Goal: Complete application form

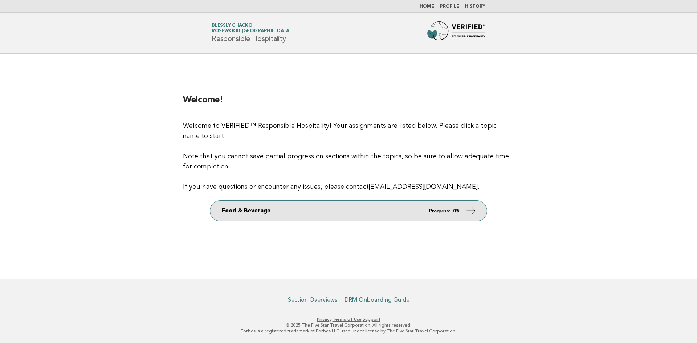
click at [357, 215] on link "Food & Beverage Progress: 0%" at bounding box center [348, 211] width 277 height 20
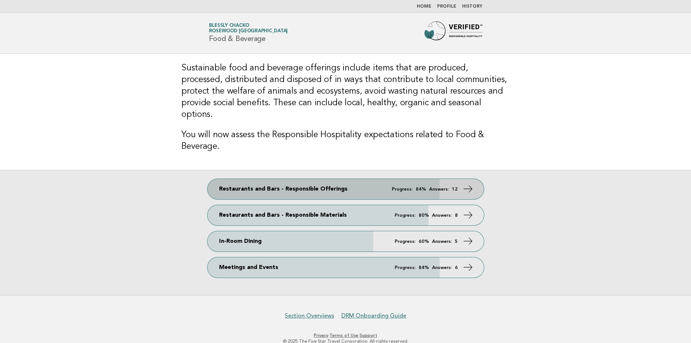
click at [402, 179] on link "Restaurants and Bars - Responsible Offerings Progress: 84% Answers: 12" at bounding box center [346, 189] width 277 height 20
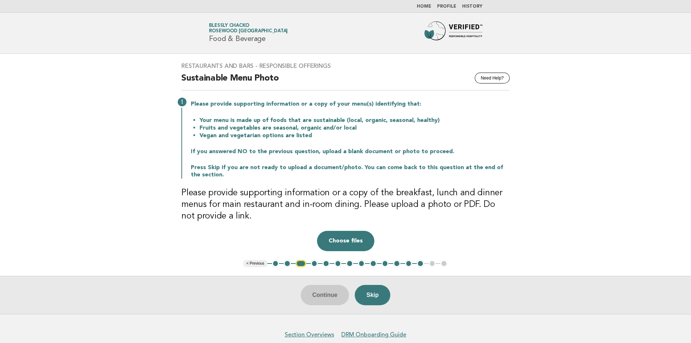
click at [297, 264] on button "3" at bounding box center [301, 263] width 11 height 7
click at [278, 264] on button "1" at bounding box center [275, 263] width 7 height 7
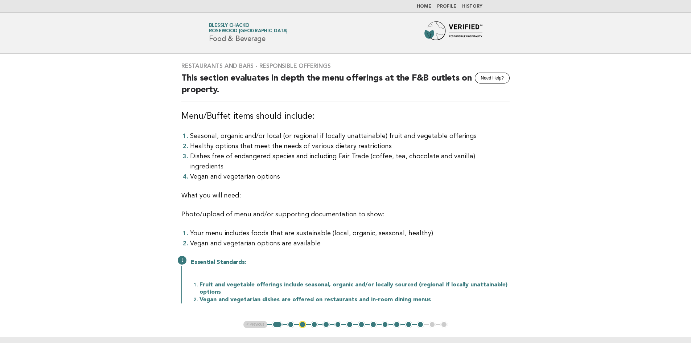
click at [290, 321] on button "2" at bounding box center [290, 324] width 7 height 7
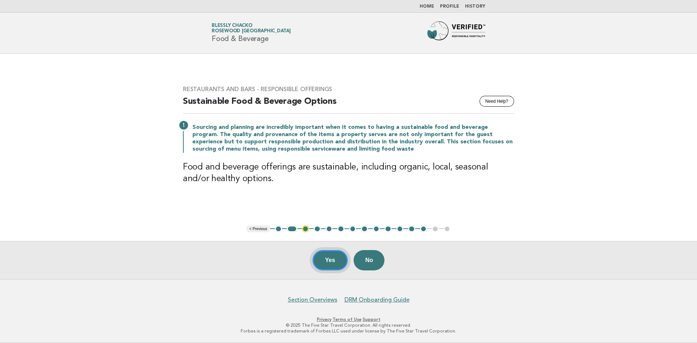
click at [330, 263] on button "Yes" at bounding box center [330, 260] width 36 height 20
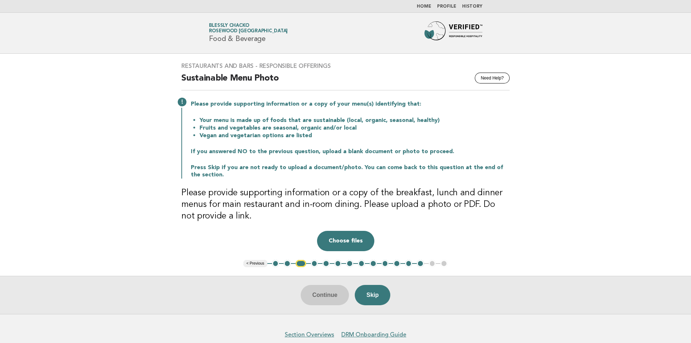
click at [316, 263] on button "4" at bounding box center [314, 263] width 7 height 7
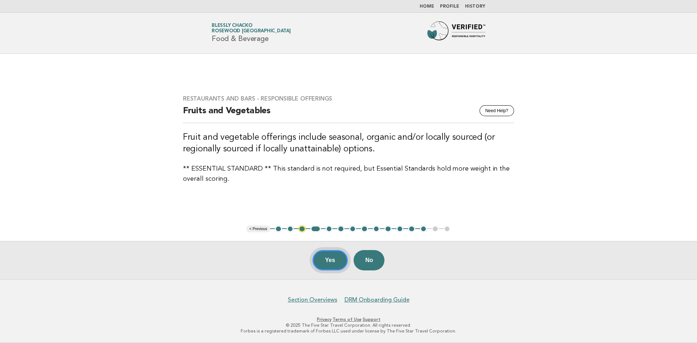
click at [339, 264] on button "Yes" at bounding box center [330, 260] width 36 height 20
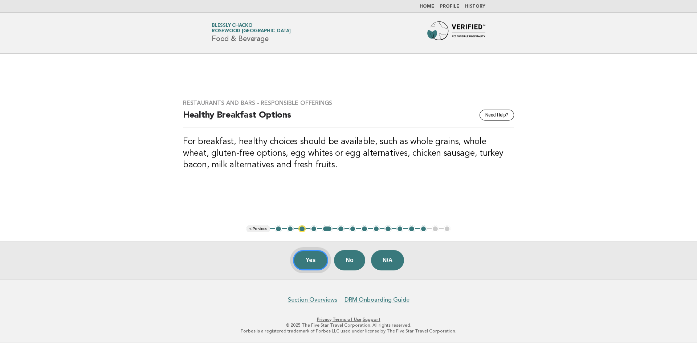
click at [310, 263] on button "Yes" at bounding box center [311, 260] width 36 height 20
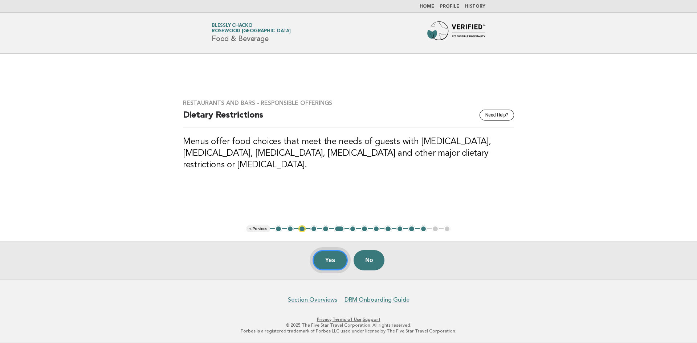
click at [333, 263] on button "Yes" at bounding box center [330, 260] width 36 height 20
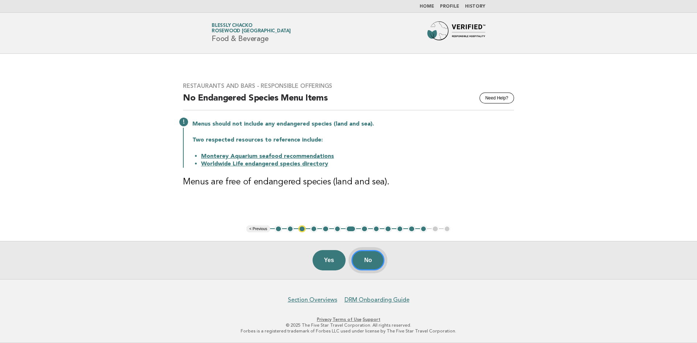
click at [370, 264] on button "No" at bounding box center [367, 260] width 33 height 20
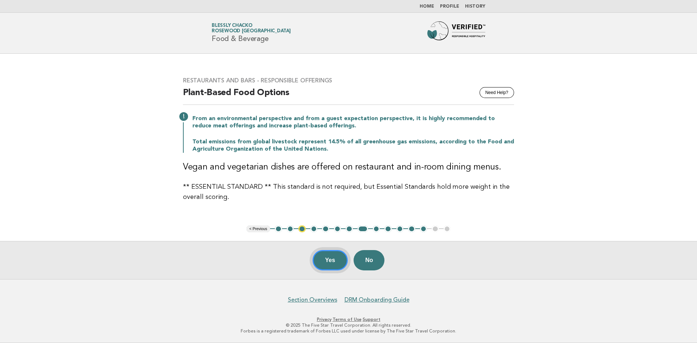
click at [330, 258] on button "Yes" at bounding box center [330, 260] width 36 height 20
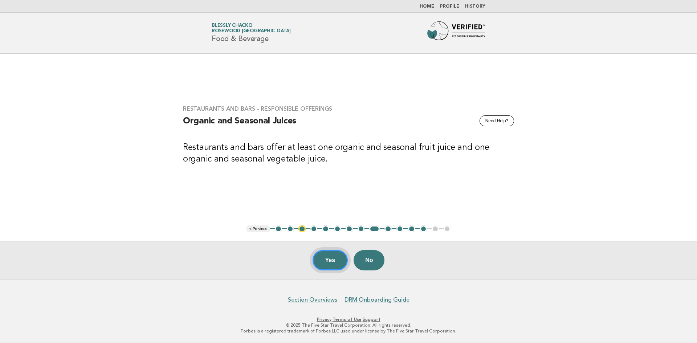
click at [330, 258] on button "Yes" at bounding box center [330, 260] width 36 height 20
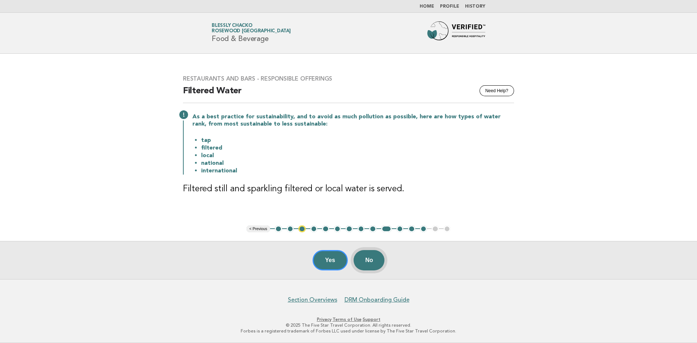
click at [361, 260] on button "No" at bounding box center [368, 260] width 31 height 20
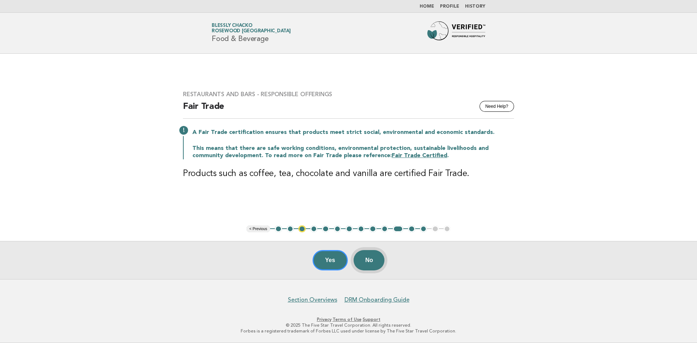
click at [376, 259] on button "No" at bounding box center [368, 260] width 31 height 20
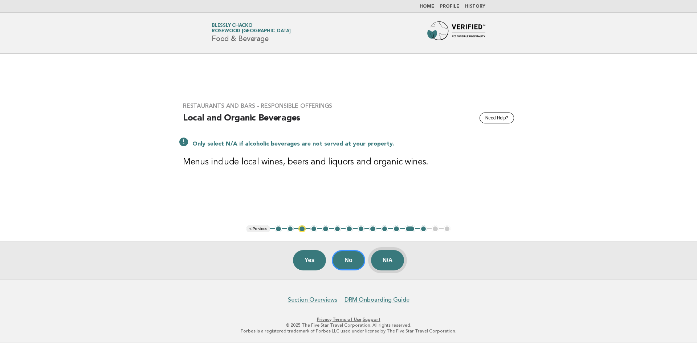
click at [386, 262] on button "N/A" at bounding box center [387, 260] width 33 height 20
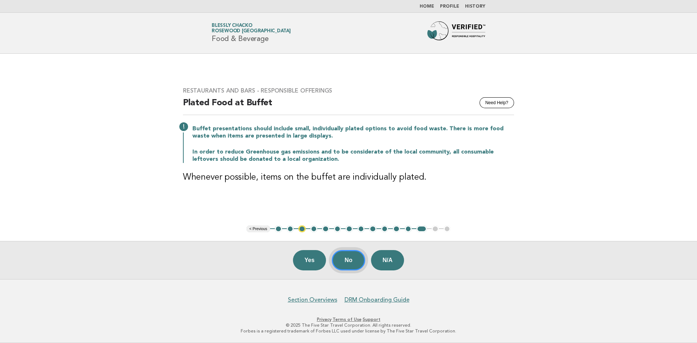
click at [355, 262] on button "No" at bounding box center [348, 260] width 33 height 20
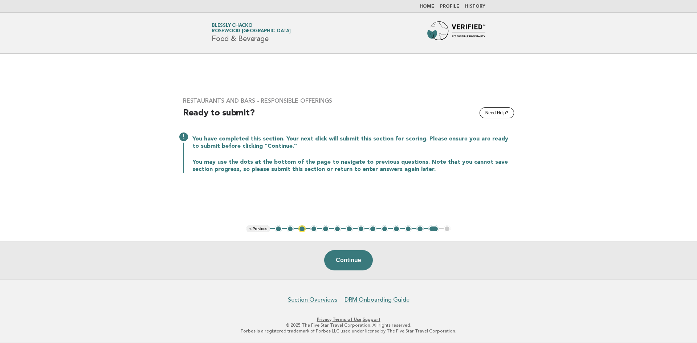
click at [300, 229] on button "3" at bounding box center [301, 228] width 7 height 7
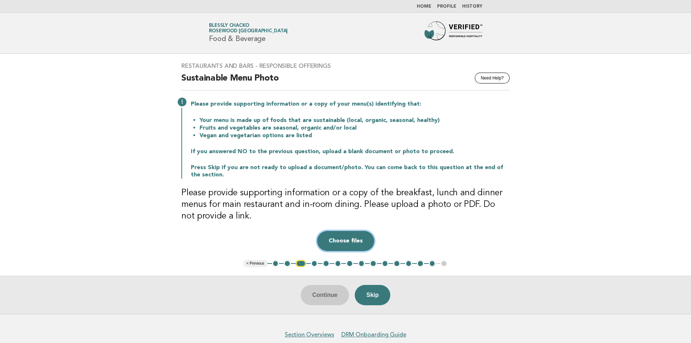
click at [345, 237] on button "Choose files" at bounding box center [345, 241] width 57 height 20
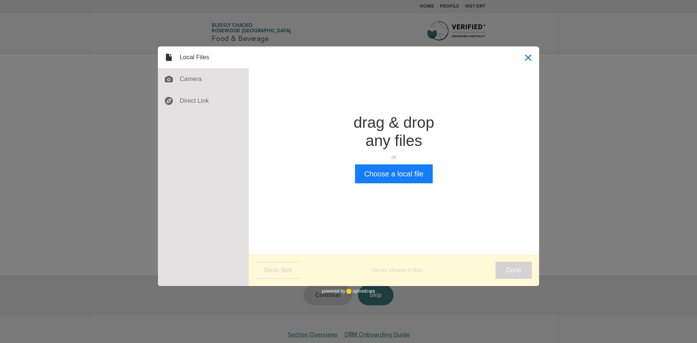
click at [533, 62] on button "Close" at bounding box center [528, 57] width 22 height 22
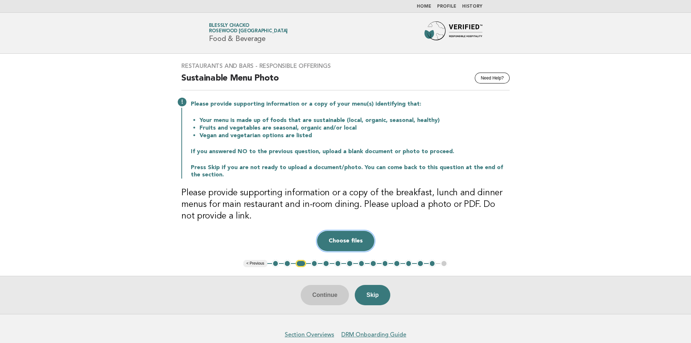
click at [342, 243] on button "Choose files" at bounding box center [345, 241] width 57 height 20
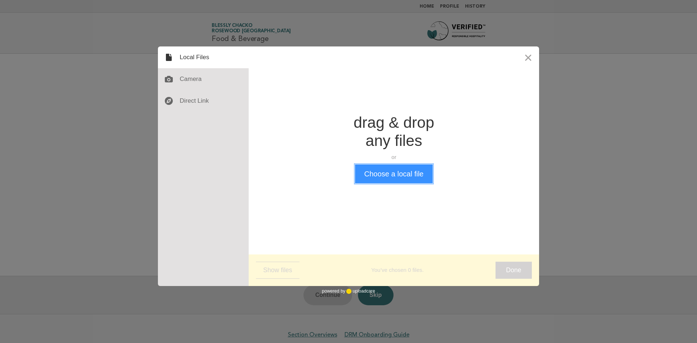
click at [384, 175] on button "Choose a local file" at bounding box center [393, 173] width 77 height 19
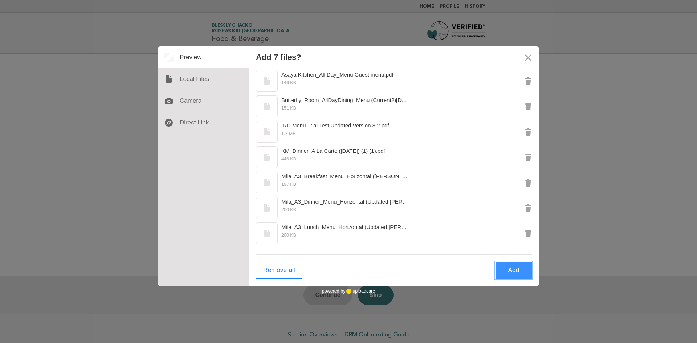
click at [516, 266] on button "Add" at bounding box center [513, 270] width 36 height 17
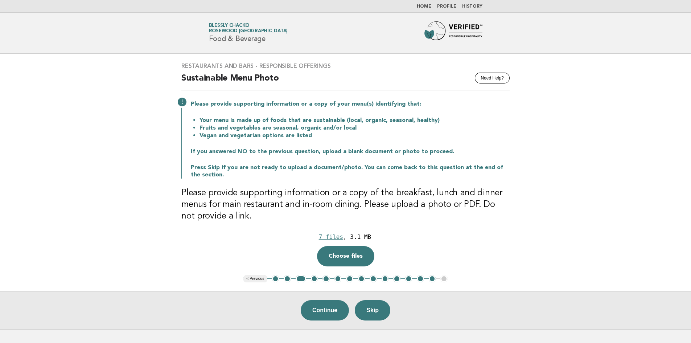
click at [275, 279] on button "1" at bounding box center [275, 278] width 7 height 7
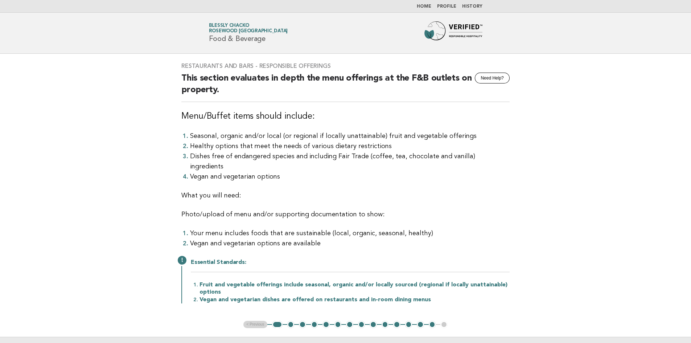
click at [290, 321] on button "2" at bounding box center [290, 324] width 7 height 7
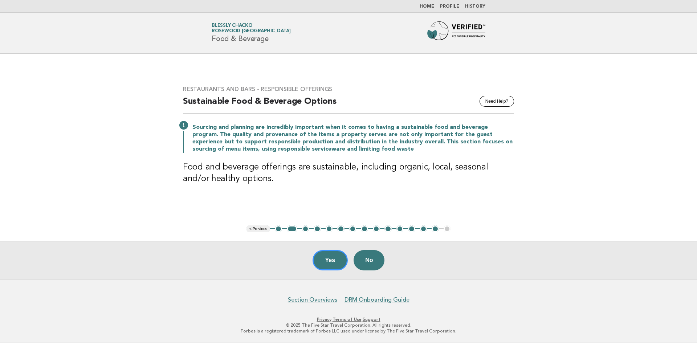
click at [307, 229] on button "3" at bounding box center [305, 228] width 7 height 7
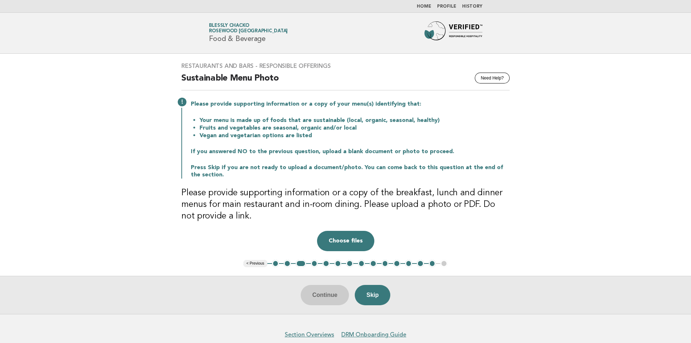
click at [314, 265] on button "4" at bounding box center [314, 263] width 7 height 7
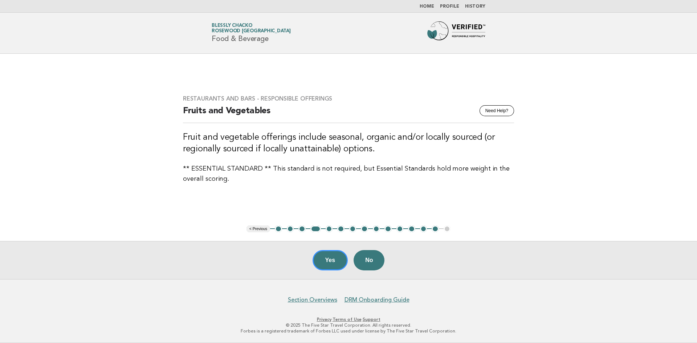
click at [331, 227] on button "5" at bounding box center [329, 228] width 7 height 7
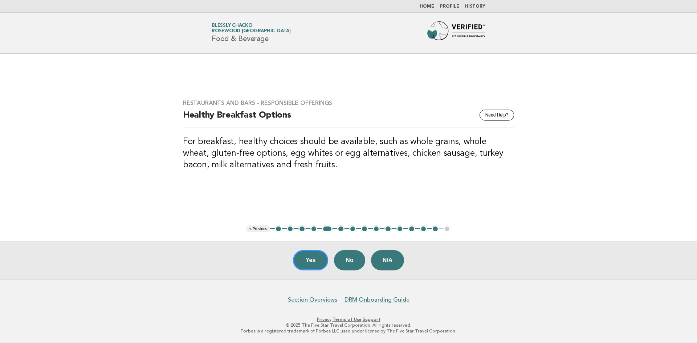
click at [344, 230] on ul "< Previous 1 2 3 4 5 6 7 8 9 10 11 12 13 14 15" at bounding box center [348, 228] width 204 height 7
click at [341, 230] on button "6" at bounding box center [340, 228] width 7 height 7
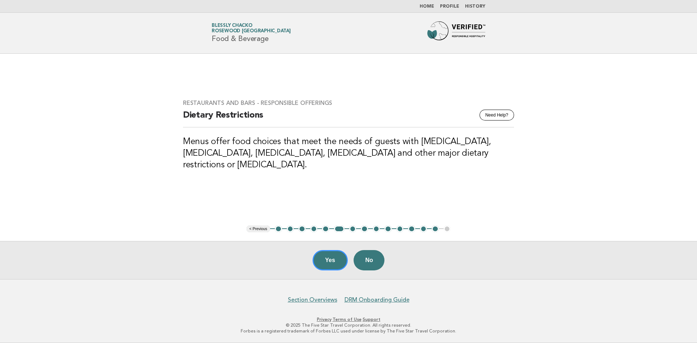
click at [355, 229] on button "7" at bounding box center [352, 228] width 7 height 7
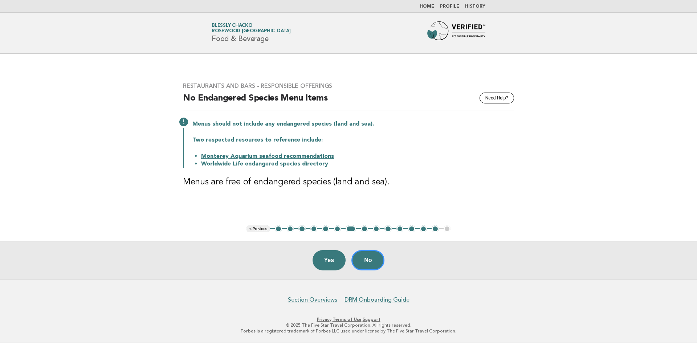
click at [427, 1] on nav "Home Profile History" at bounding box center [348, 6] width 697 height 13
click at [425, 4] on li "Home" at bounding box center [427, 7] width 15 height 6
click at [426, 5] on link "Home" at bounding box center [427, 6] width 15 height 4
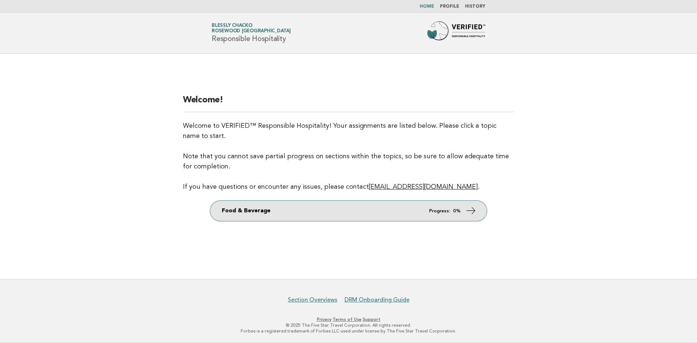
click at [367, 207] on link "Food & Beverage Progress: 0%" at bounding box center [348, 211] width 277 height 20
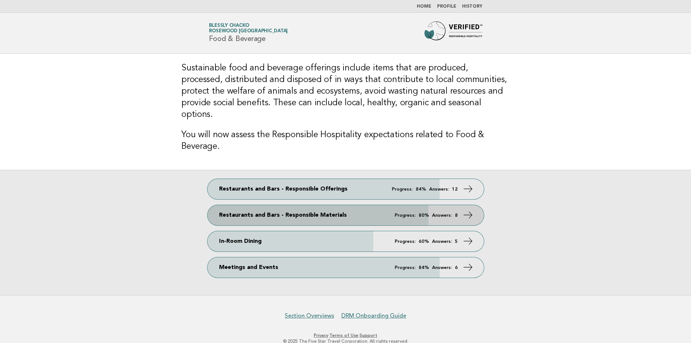
click at [373, 206] on link "Restaurants and Bars - Responsible Materials Progress: 80% Answers: 8" at bounding box center [346, 215] width 277 height 20
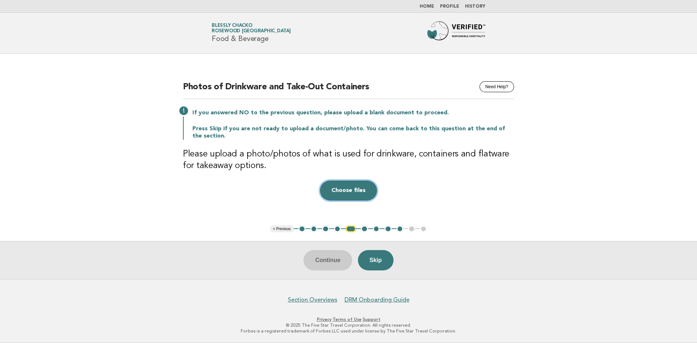
click at [342, 192] on button "Choose files" at bounding box center [348, 190] width 57 height 20
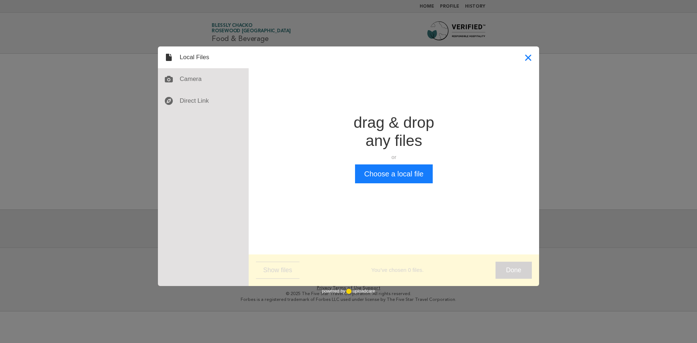
click at [529, 65] on button "Close" at bounding box center [528, 57] width 22 height 22
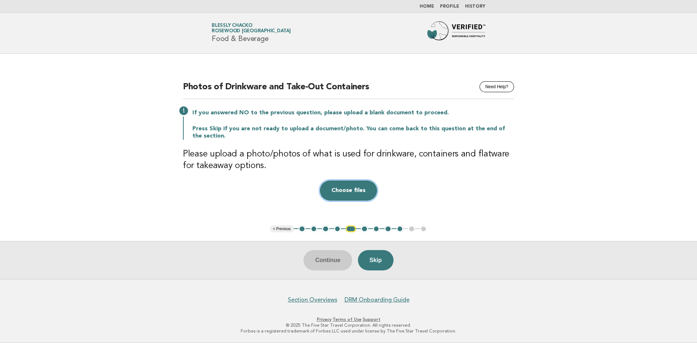
click at [354, 188] on button "Choose files" at bounding box center [348, 190] width 57 height 20
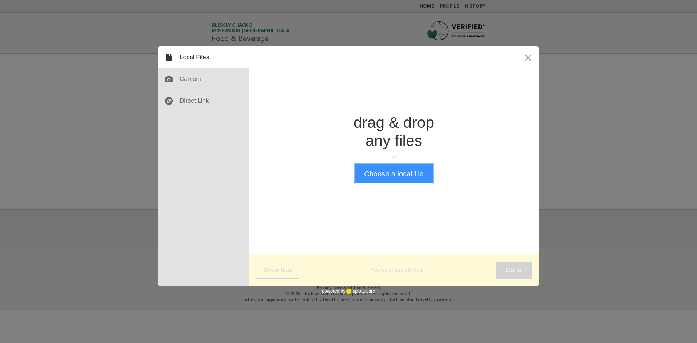
click at [417, 174] on button "Choose a local file" at bounding box center [393, 173] width 77 height 19
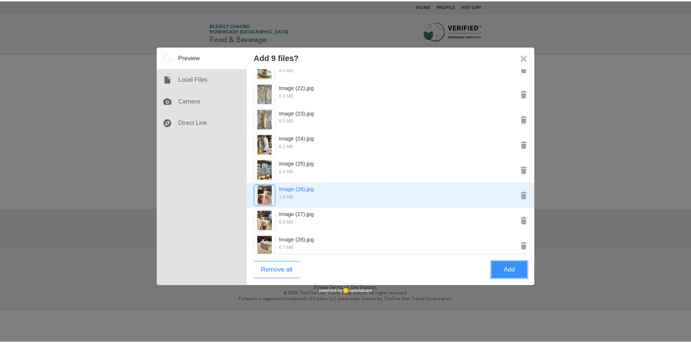
scroll to position [42, 0]
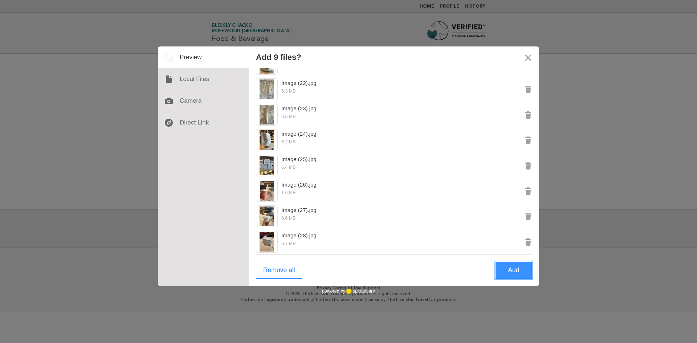
click at [508, 271] on button "Add" at bounding box center [513, 270] width 36 height 17
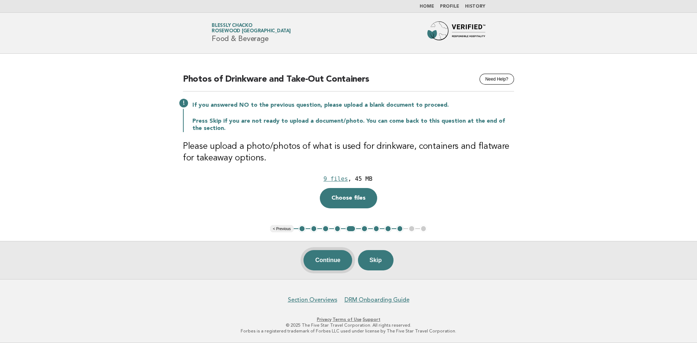
click at [333, 259] on button "Continue" at bounding box center [327, 260] width 48 height 20
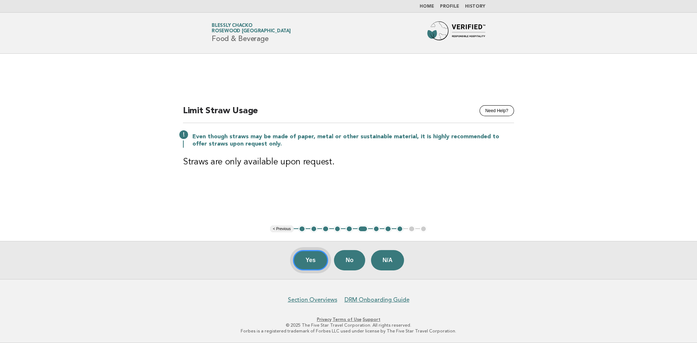
click at [306, 261] on button "Yes" at bounding box center [311, 260] width 36 height 20
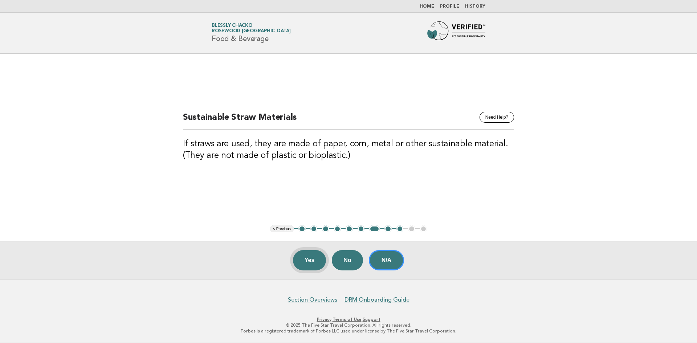
click at [312, 255] on button "Yes" at bounding box center [309, 260] width 33 height 20
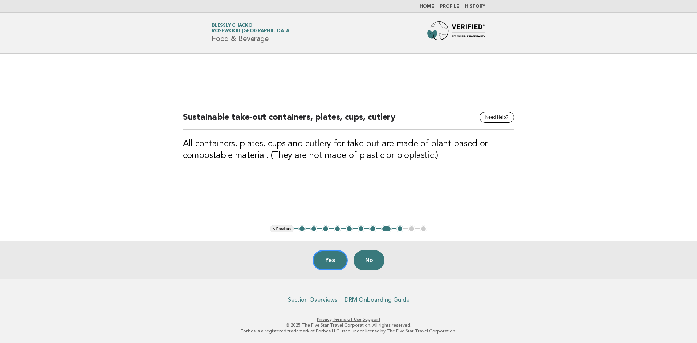
click at [373, 232] on button "7" at bounding box center [372, 228] width 7 height 7
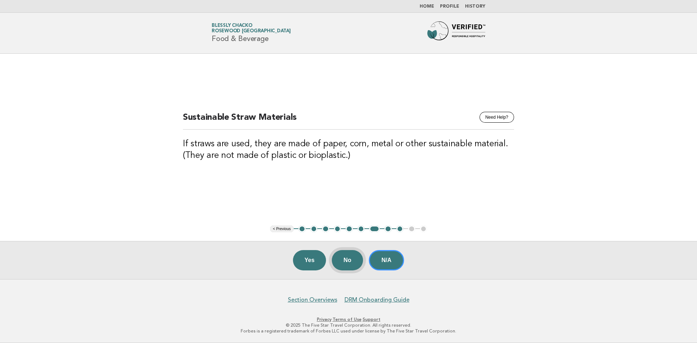
click at [350, 263] on button "No" at bounding box center [347, 260] width 31 height 20
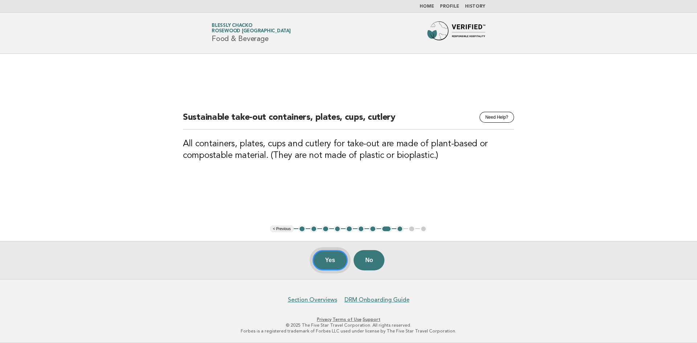
click at [321, 262] on button "Yes" at bounding box center [330, 260] width 36 height 20
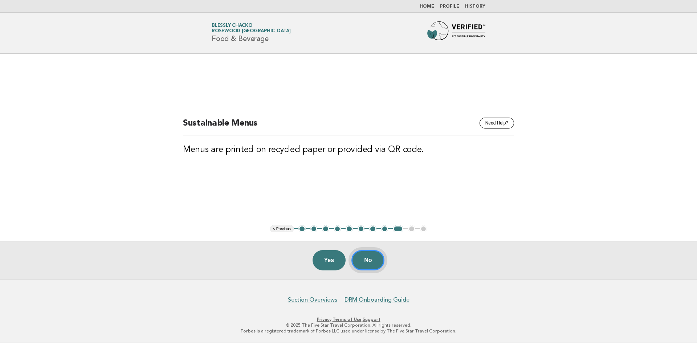
click at [360, 258] on button "No" at bounding box center [367, 260] width 33 height 20
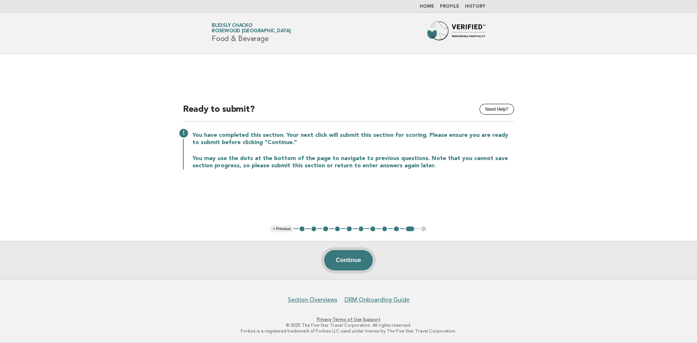
click at [367, 262] on button "Continue" at bounding box center [348, 260] width 48 height 20
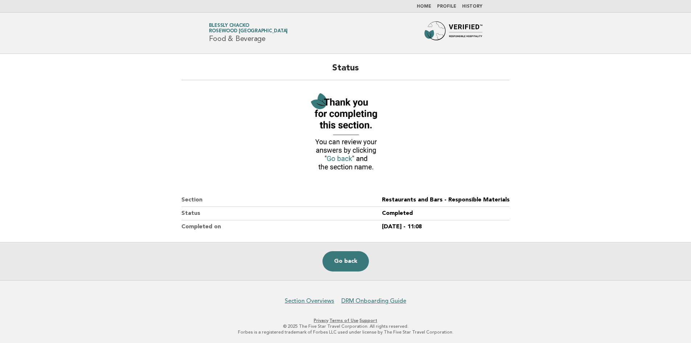
click at [425, 7] on link "Home" at bounding box center [424, 6] width 15 height 4
click at [426, 6] on link "Home" at bounding box center [424, 6] width 15 height 4
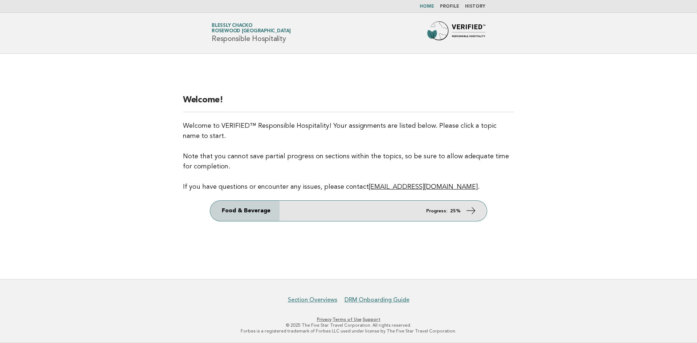
click at [469, 204] on link "Food & Beverage Progress: 25%" at bounding box center [348, 211] width 277 height 20
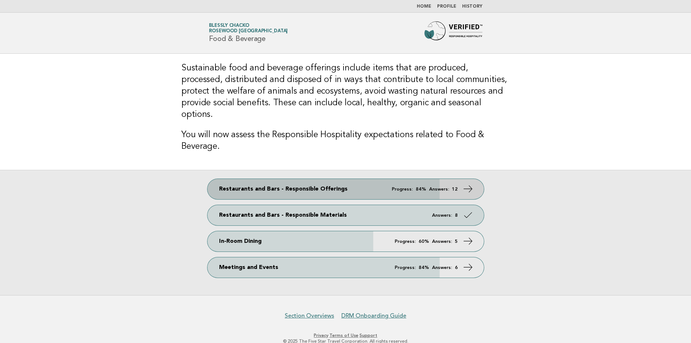
click at [356, 180] on link "Restaurants and Bars - Responsible Offerings Progress: 84% Answers: 12" at bounding box center [346, 189] width 277 height 20
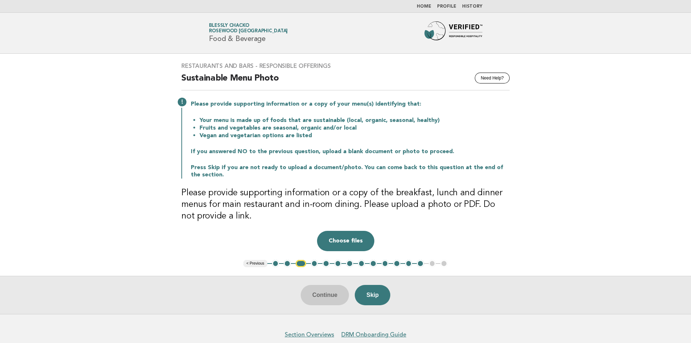
click at [301, 260] on button "3" at bounding box center [301, 263] width 11 height 7
click at [358, 243] on button "Choose files" at bounding box center [345, 241] width 57 height 20
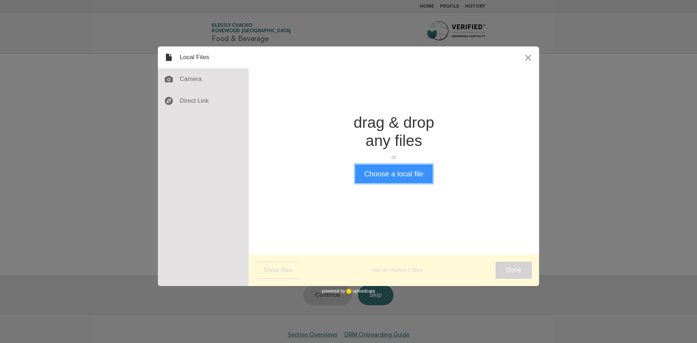
click at [386, 169] on button "Choose a local file" at bounding box center [393, 173] width 77 height 19
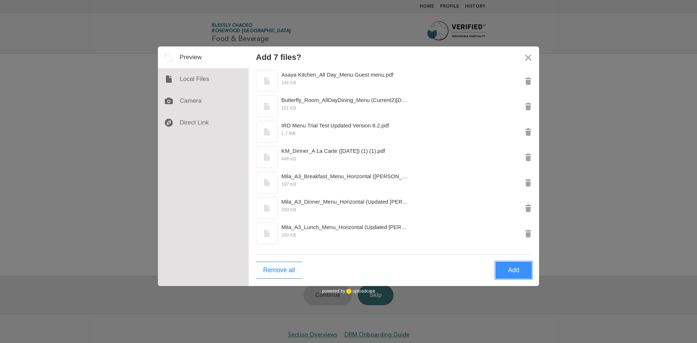
click at [506, 272] on button "Add" at bounding box center [513, 270] width 36 height 17
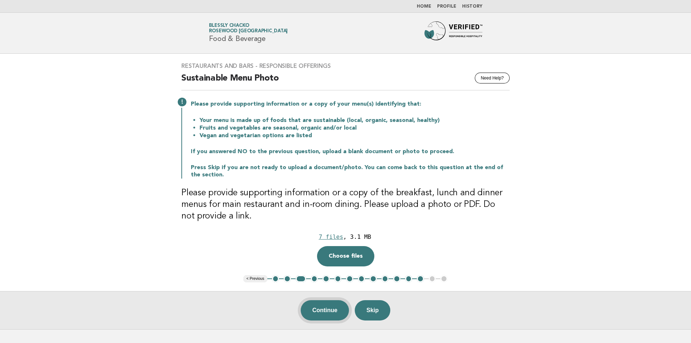
click at [319, 314] on button "Continue" at bounding box center [325, 310] width 48 height 20
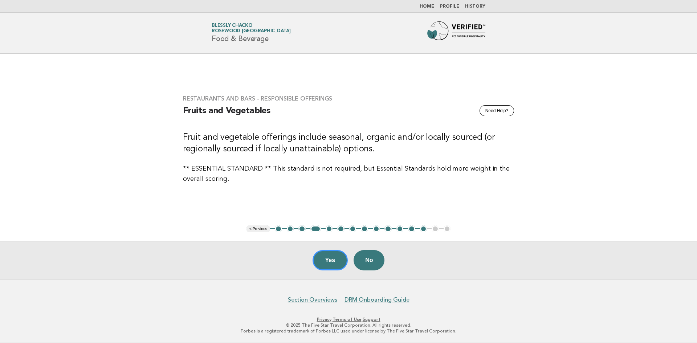
click at [317, 230] on button "4" at bounding box center [315, 228] width 11 height 7
click at [316, 232] on button "4" at bounding box center [315, 228] width 11 height 7
click at [318, 233] on main "Restaurants and Bars - Responsible Offerings Need Help? Fruits and Vegetables F…" at bounding box center [348, 166] width 697 height 225
click at [318, 230] on button "4" at bounding box center [315, 228] width 11 height 7
click at [432, 7] on link "Home" at bounding box center [427, 6] width 15 height 4
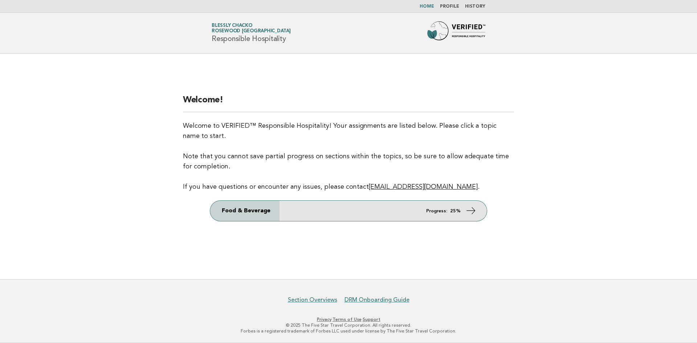
click at [437, 214] on link "Food & Beverage Progress: 25%" at bounding box center [348, 211] width 277 height 20
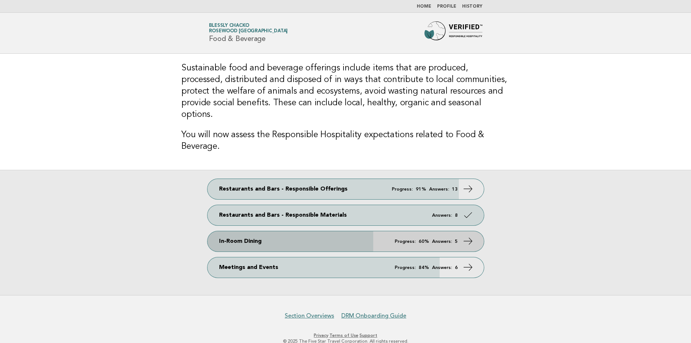
click at [435, 239] on em "Answers:" at bounding box center [442, 241] width 20 height 5
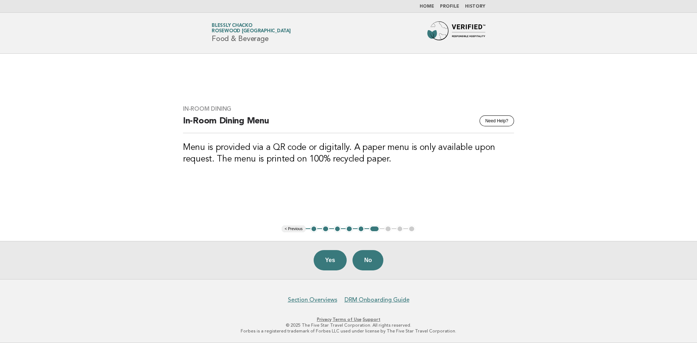
click at [311, 230] on button "1" at bounding box center [313, 228] width 7 height 7
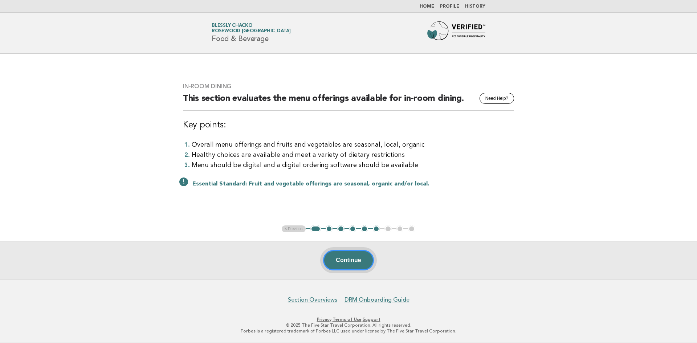
click at [360, 265] on button "Continue" at bounding box center [348, 260] width 50 height 20
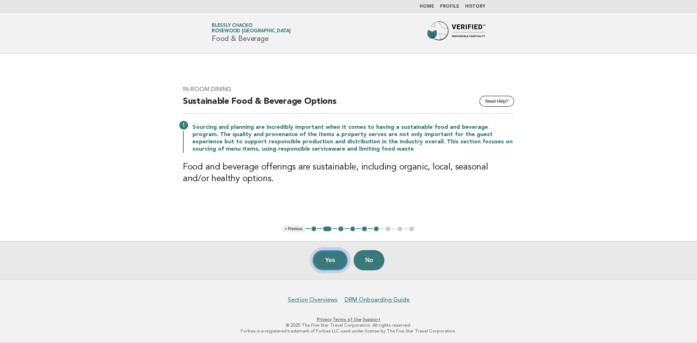
click at [324, 262] on button "Yes" at bounding box center [330, 260] width 36 height 20
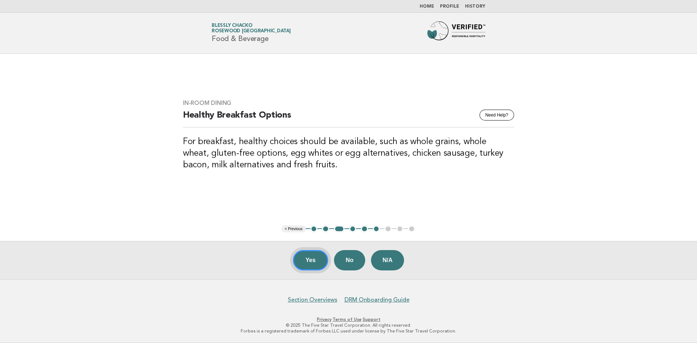
click at [326, 261] on div "Yes No N/A" at bounding box center [348, 260] width 697 height 38
click at [324, 261] on button "Yes" at bounding box center [311, 260] width 36 height 20
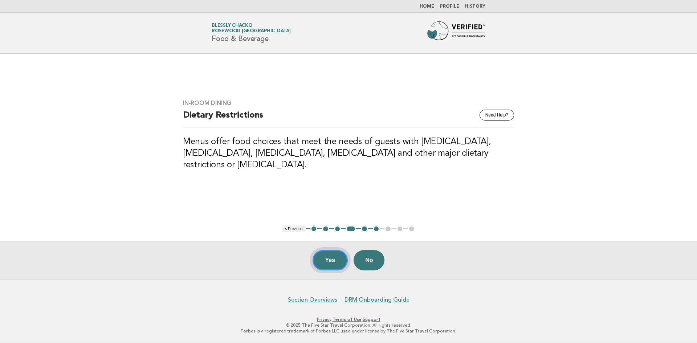
click at [324, 261] on button "Yes" at bounding box center [330, 260] width 36 height 20
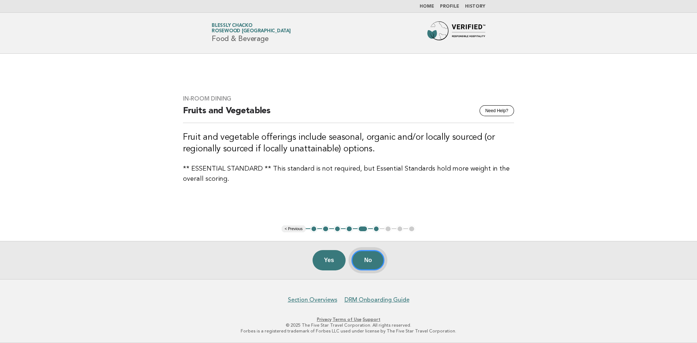
click at [375, 257] on button "No" at bounding box center [367, 260] width 33 height 20
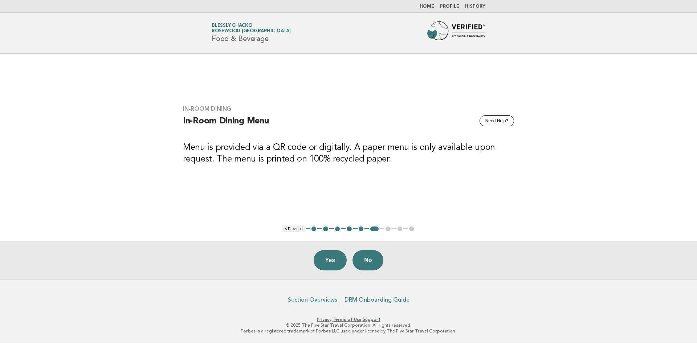
click at [295, 228] on button "< Previous" at bounding box center [294, 228] width 24 height 7
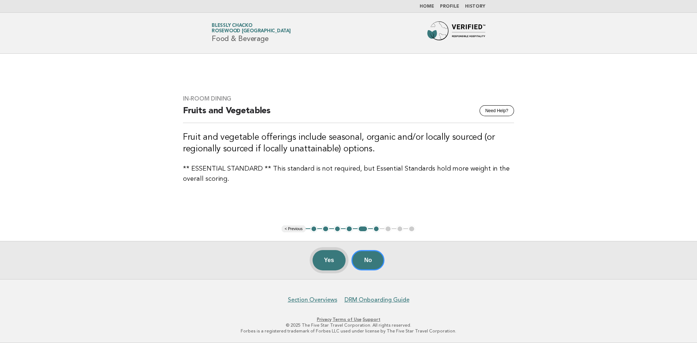
click at [325, 257] on button "Yes" at bounding box center [328, 260] width 33 height 20
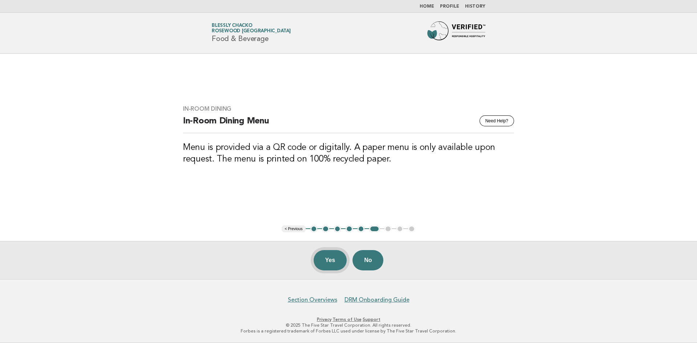
click at [322, 256] on button "Yes" at bounding box center [330, 260] width 33 height 20
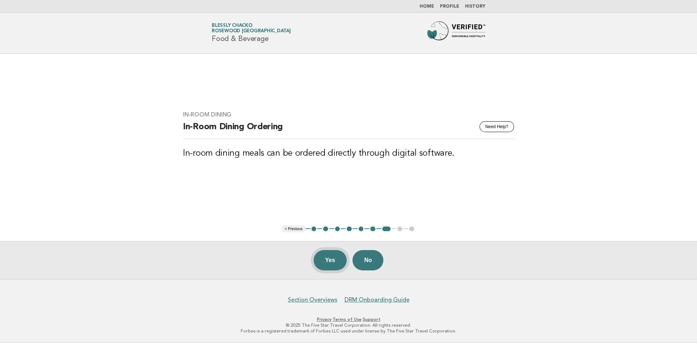
click at [330, 255] on button "Yes" at bounding box center [330, 260] width 33 height 20
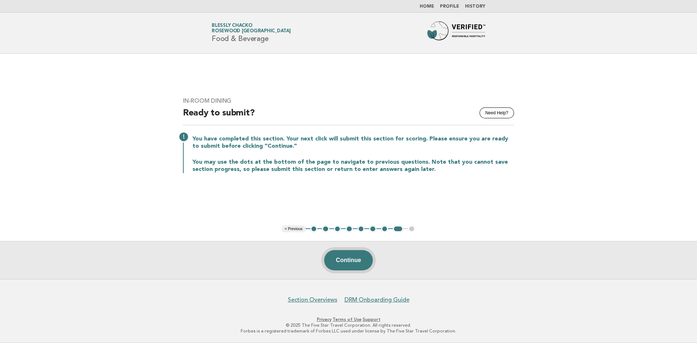
click at [343, 265] on button "Continue" at bounding box center [348, 260] width 48 height 20
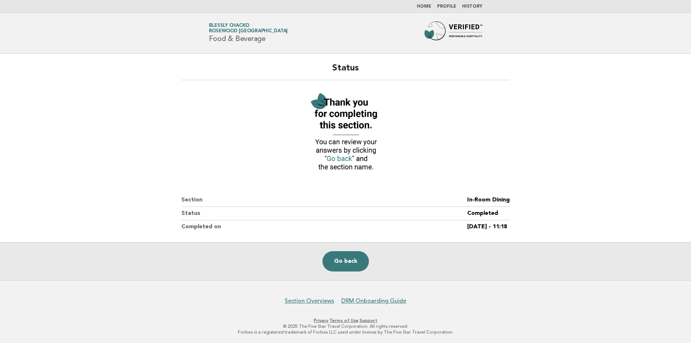
click at [426, 8] on link "Home" at bounding box center [424, 6] width 15 height 4
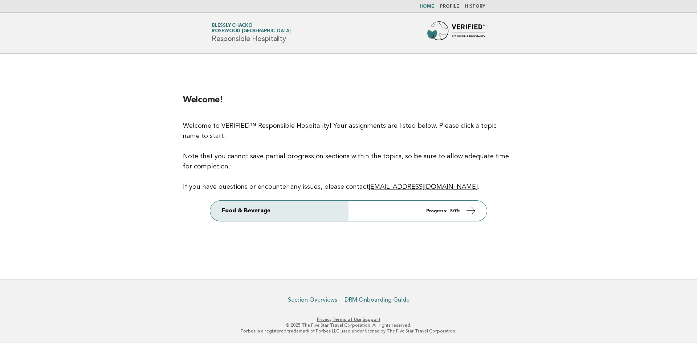
click at [446, 216] on link "Food & Beverage Progress: 50%" at bounding box center [348, 211] width 277 height 20
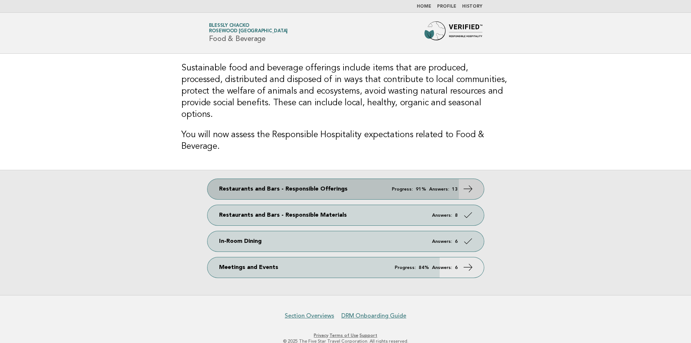
click at [432, 187] on em "Answers:" at bounding box center [439, 189] width 20 height 5
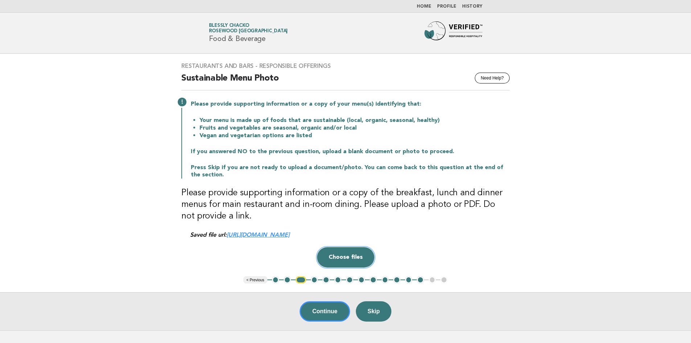
click at [336, 258] on button "Choose files" at bounding box center [345, 257] width 57 height 20
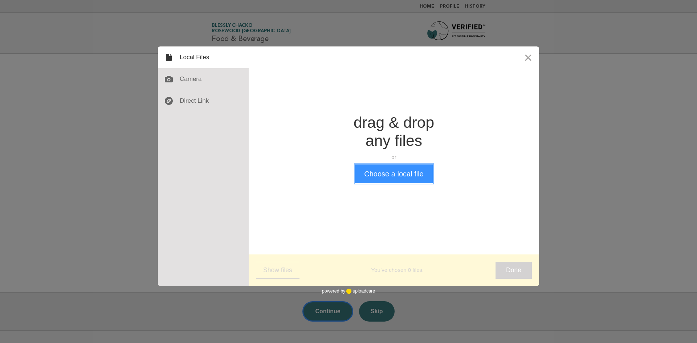
click at [401, 169] on button "Choose a local file" at bounding box center [393, 173] width 77 height 19
click at [530, 56] on button "Close" at bounding box center [528, 57] width 22 height 22
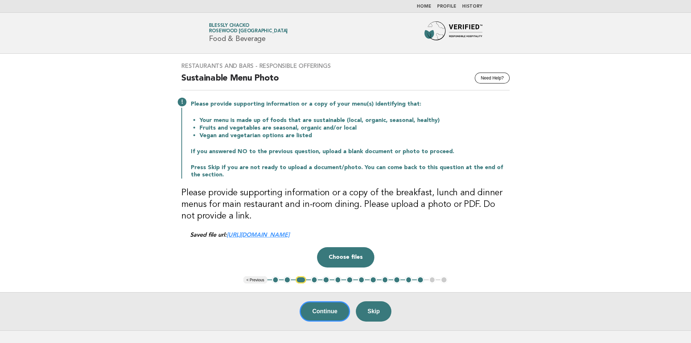
click at [290, 233] on link "https://be0idi9hwh.ucarecd.net/7fa7cfcb-7d88-4bd7-898d-8e4c2075178a~7/" at bounding box center [258, 234] width 63 height 7
drag, startPoint x: 316, startPoint y: 234, endPoint x: 276, endPoint y: 246, distance: 41.1
click at [276, 246] on div "Restaurants and Bars - Responsible Offerings Need Help? Sustainable Menu Photo …" at bounding box center [346, 165] width 346 height 222
click at [354, 263] on button "Choose files" at bounding box center [345, 257] width 57 height 20
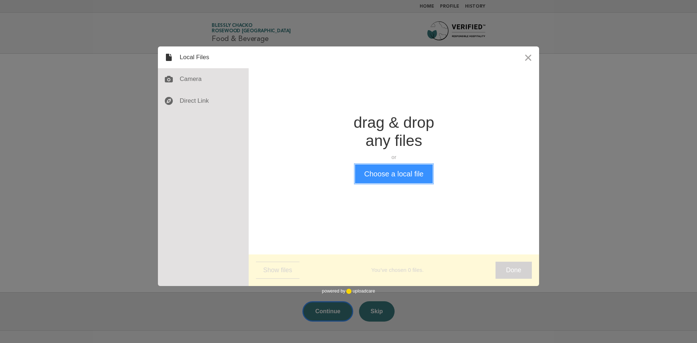
click at [405, 177] on button "Choose a local file" at bounding box center [393, 173] width 77 height 19
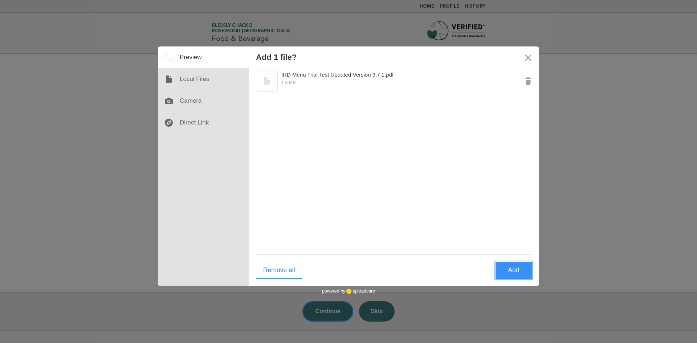
click at [521, 275] on button "Add" at bounding box center [513, 270] width 36 height 17
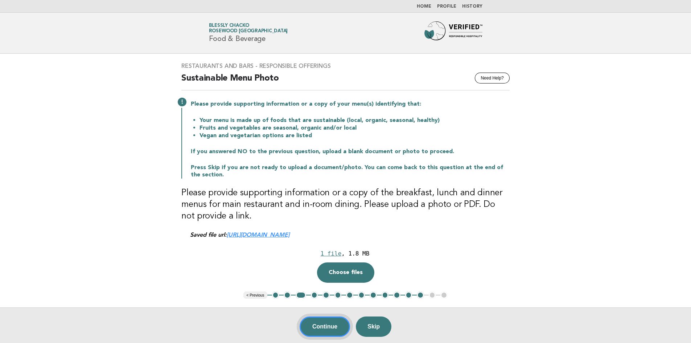
click at [326, 327] on button "Continue" at bounding box center [325, 326] width 50 height 20
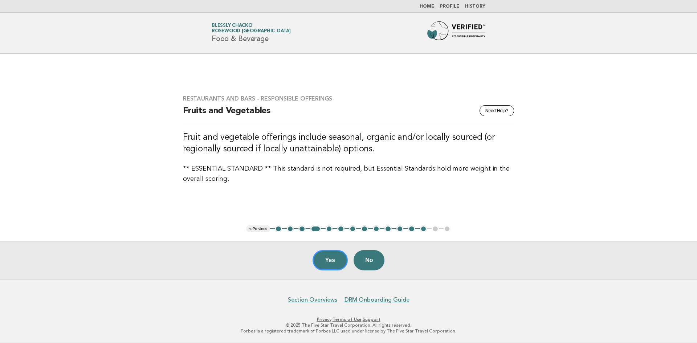
click at [428, 8] on link "Home" at bounding box center [427, 6] width 15 height 4
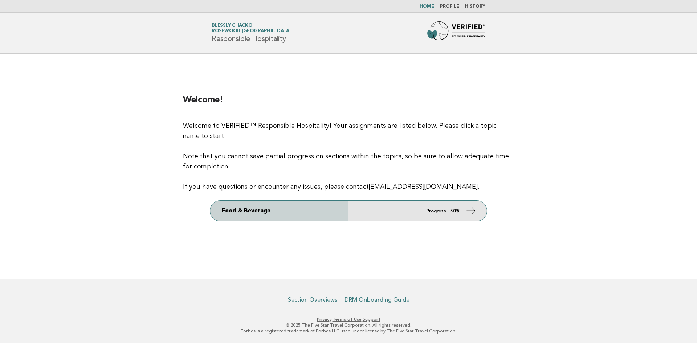
click at [340, 207] on link "Food & Beverage Progress: 50%" at bounding box center [348, 211] width 277 height 20
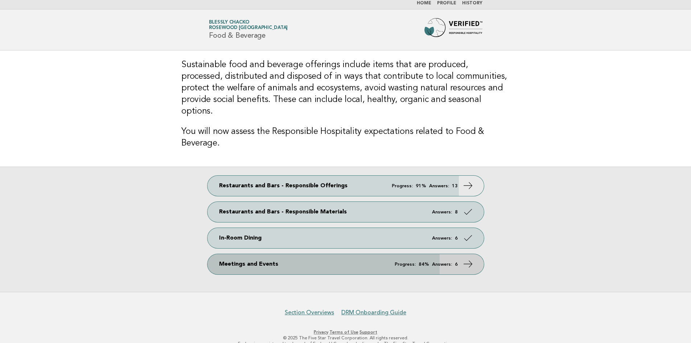
scroll to position [4, 0]
click at [245, 253] on link "Meetings and Events Progress: 84% Answers: 6" at bounding box center [346, 263] width 277 height 20
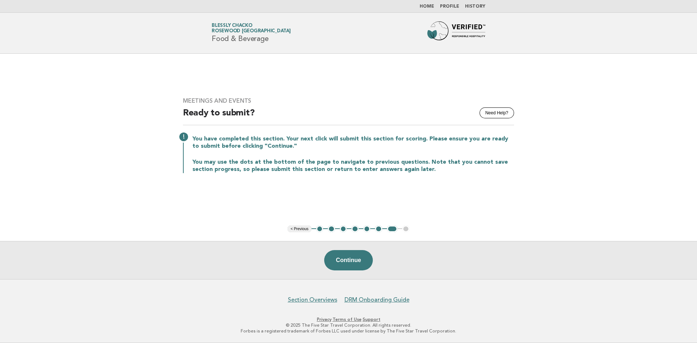
click at [321, 228] on button "1" at bounding box center [319, 228] width 7 height 7
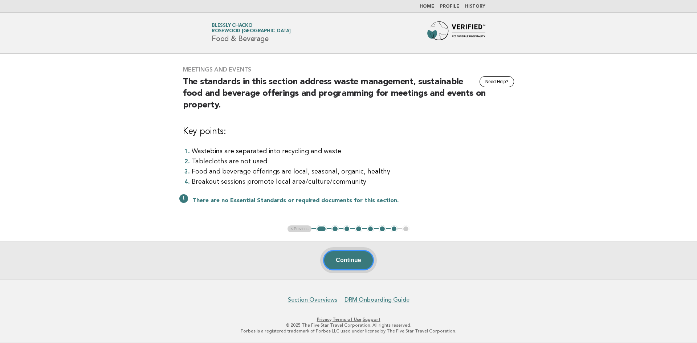
click at [348, 256] on button "Continue" at bounding box center [348, 260] width 50 height 20
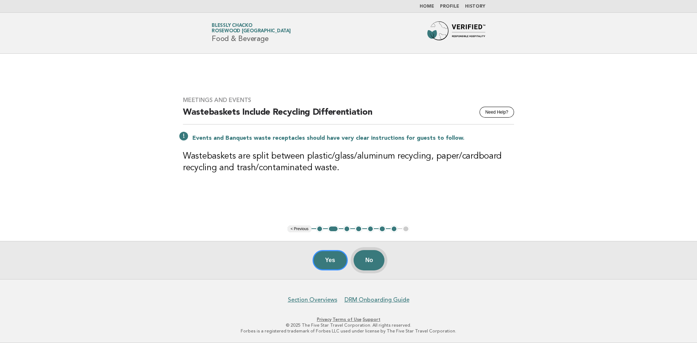
click at [375, 263] on button "No" at bounding box center [368, 260] width 31 height 20
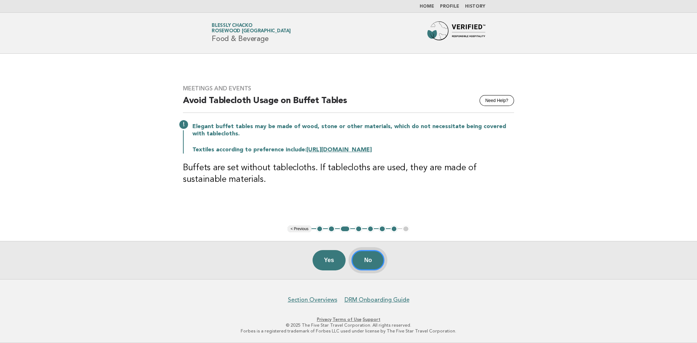
click at [366, 264] on button "No" at bounding box center [367, 260] width 33 height 20
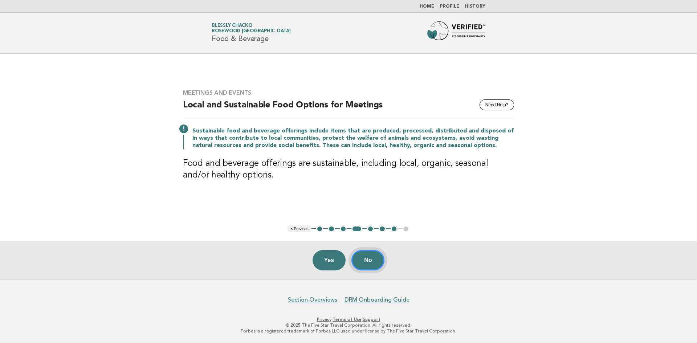
click at [372, 262] on button "No" at bounding box center [367, 260] width 33 height 20
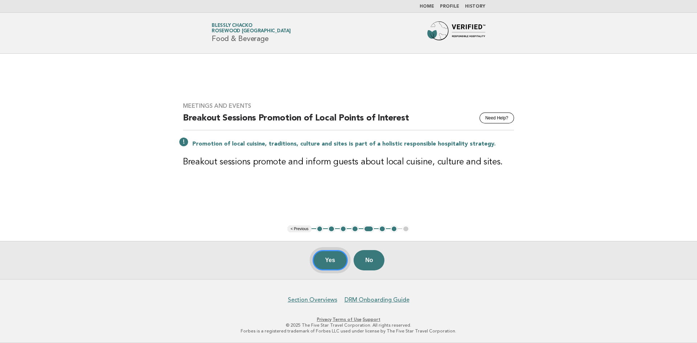
click at [320, 262] on button "Yes" at bounding box center [330, 260] width 36 height 20
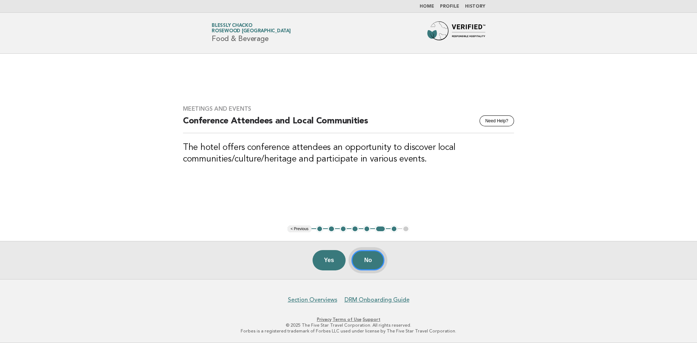
click at [370, 257] on button "No" at bounding box center [367, 260] width 33 height 20
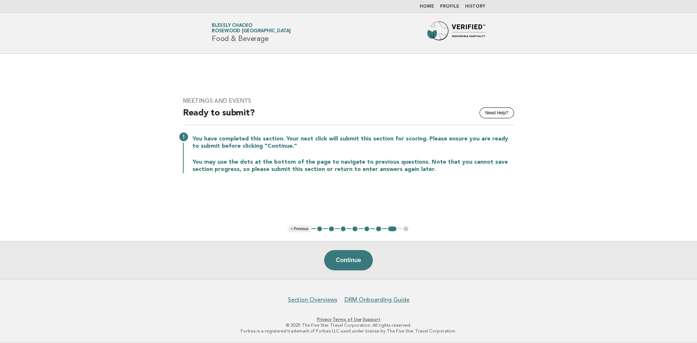
click at [434, 10] on nav "Home Profile History" at bounding box center [348, 6] width 697 height 13
click at [434, 8] on link "Home" at bounding box center [427, 6] width 15 height 4
